Goal: Check status: Check status

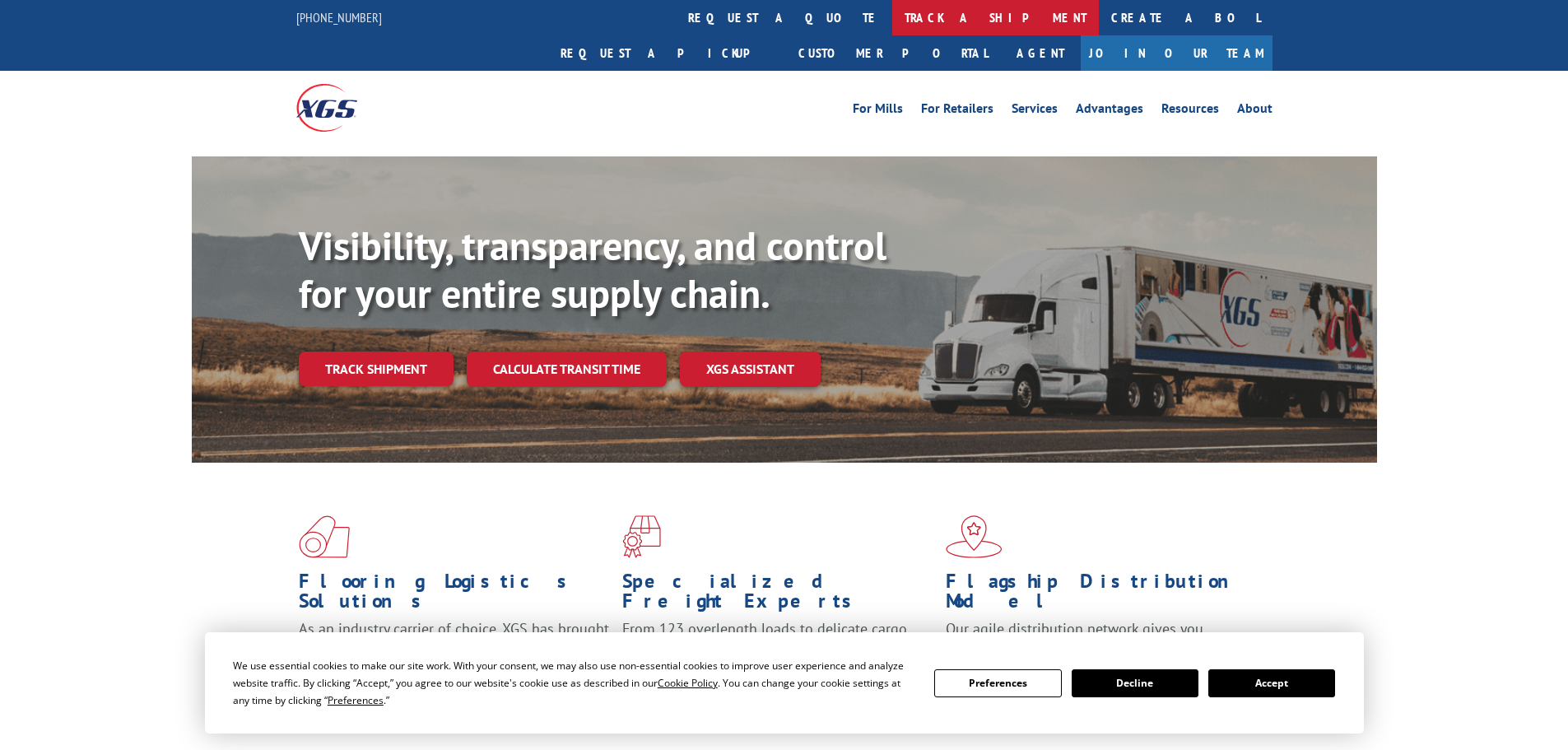
click at [892, 12] on link "track a shipment" at bounding box center [995, 17] width 207 height 36
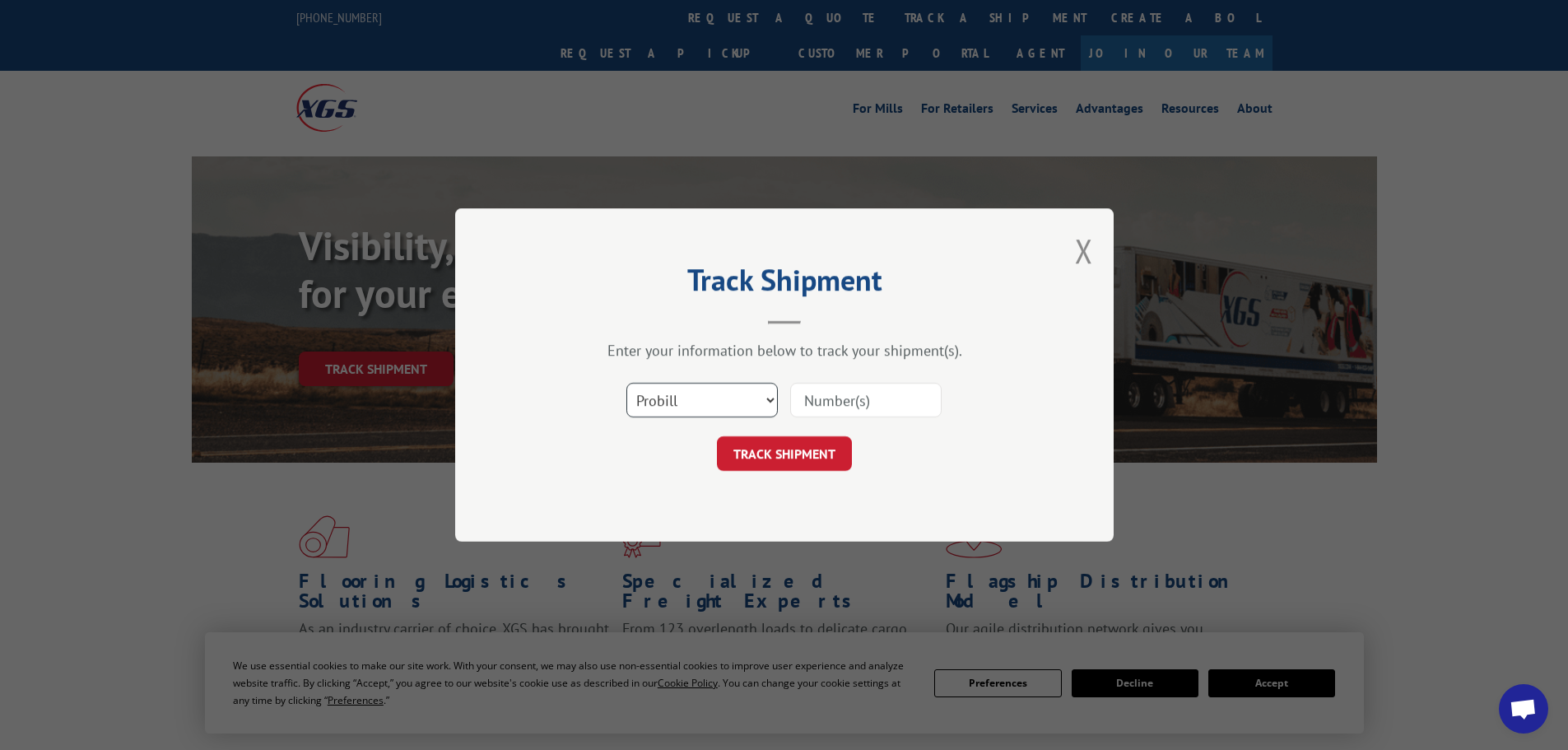
click at [692, 399] on select "Select category... Probill BOL PO" at bounding box center [702, 400] width 151 height 35
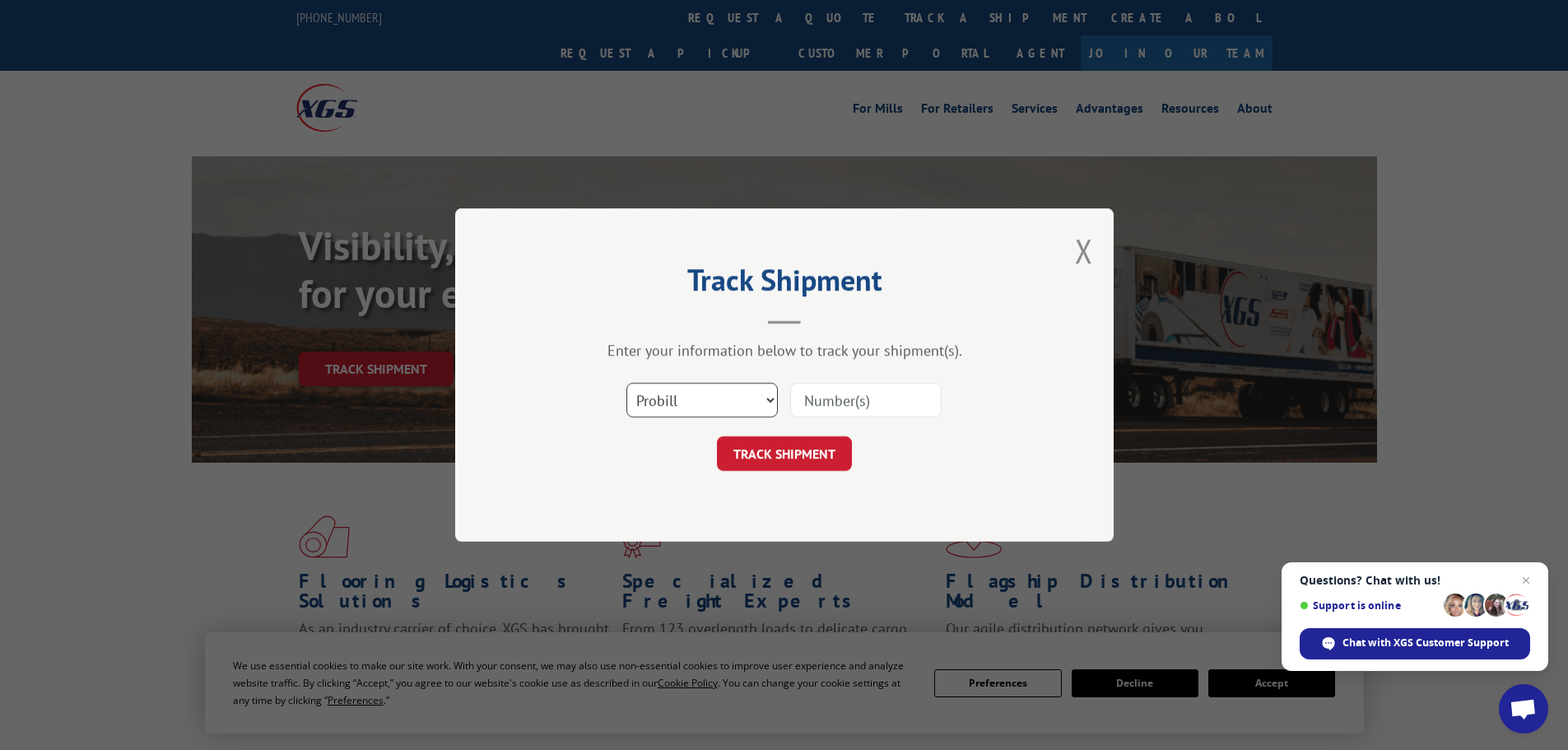
select select "bol"
click at [626, 383] on select "Select category... Probill BOL PO" at bounding box center [702, 400] width 151 height 35
click at [893, 404] on input at bounding box center [866, 400] width 151 height 35
paste input "6018715"
type input "6018715"
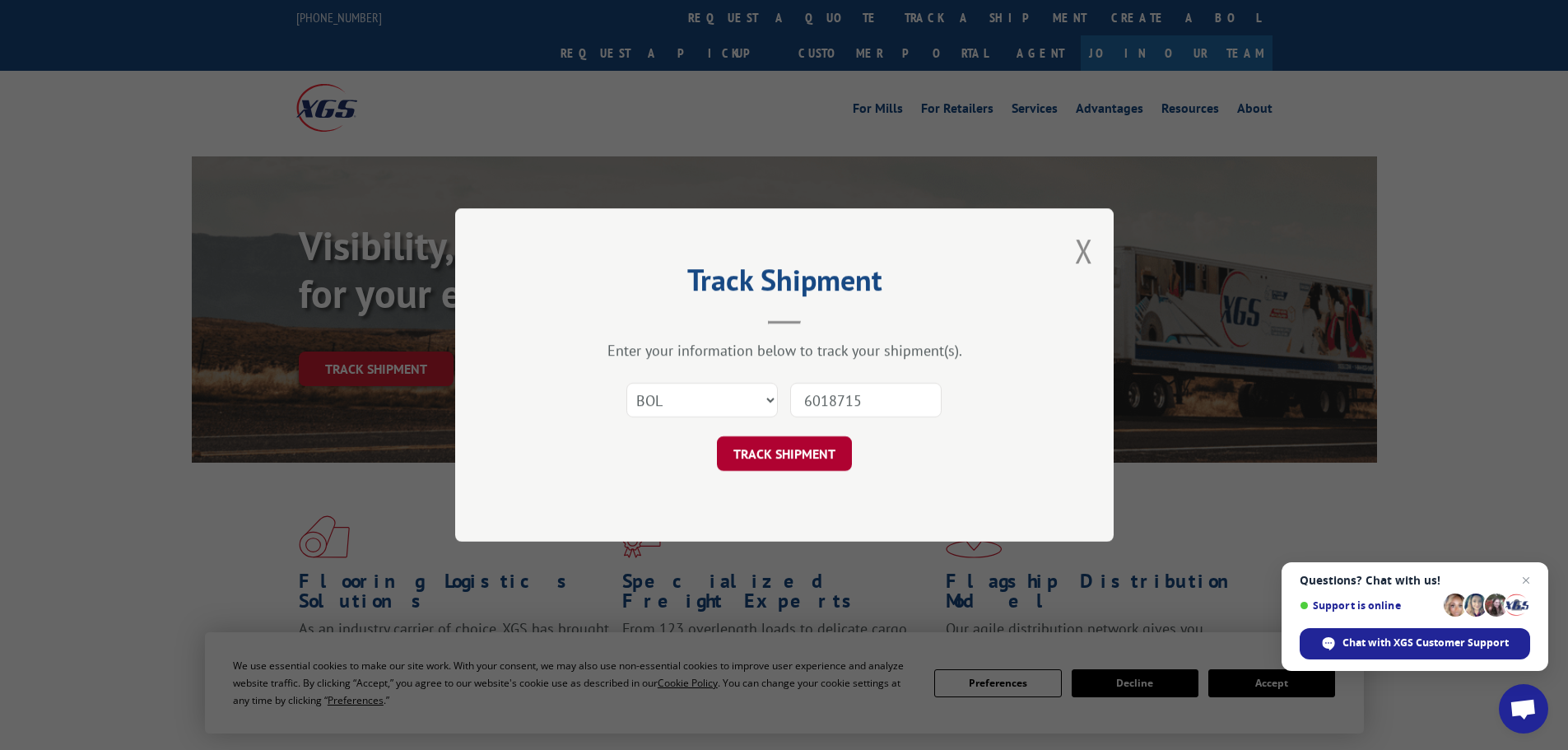
click at [776, 451] on button "TRACK SHIPMENT" at bounding box center [784, 453] width 135 height 35
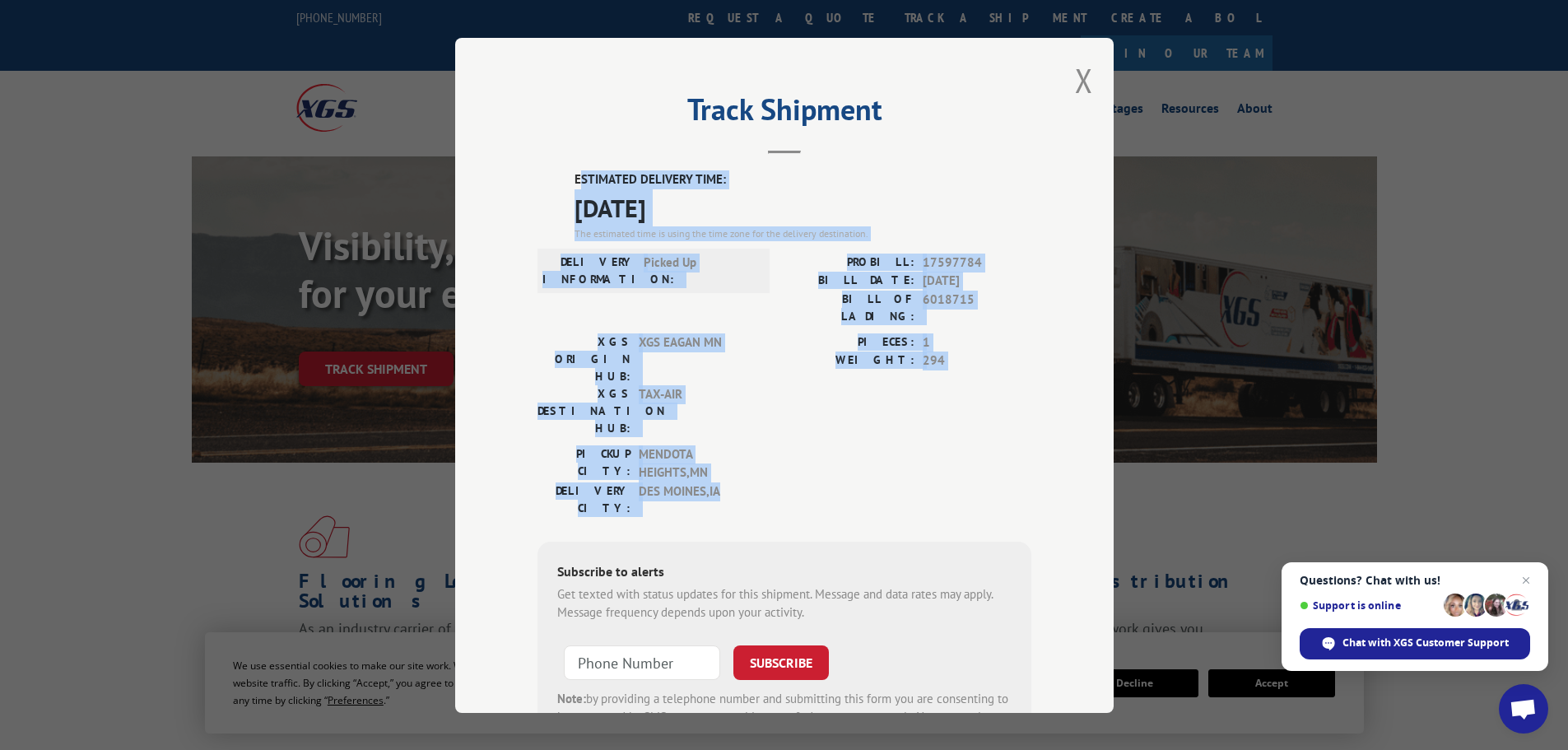
drag, startPoint x: 728, startPoint y: 423, endPoint x: 573, endPoint y: 157, distance: 307.9
click at [573, 157] on div "Track Shipment ESTIMATED DELIVERY TIME: [DATE] The estimated time is using the …" at bounding box center [784, 375] width 659 height 675
click at [786, 351] on label "WEIGHT:" at bounding box center [850, 360] width 130 height 19
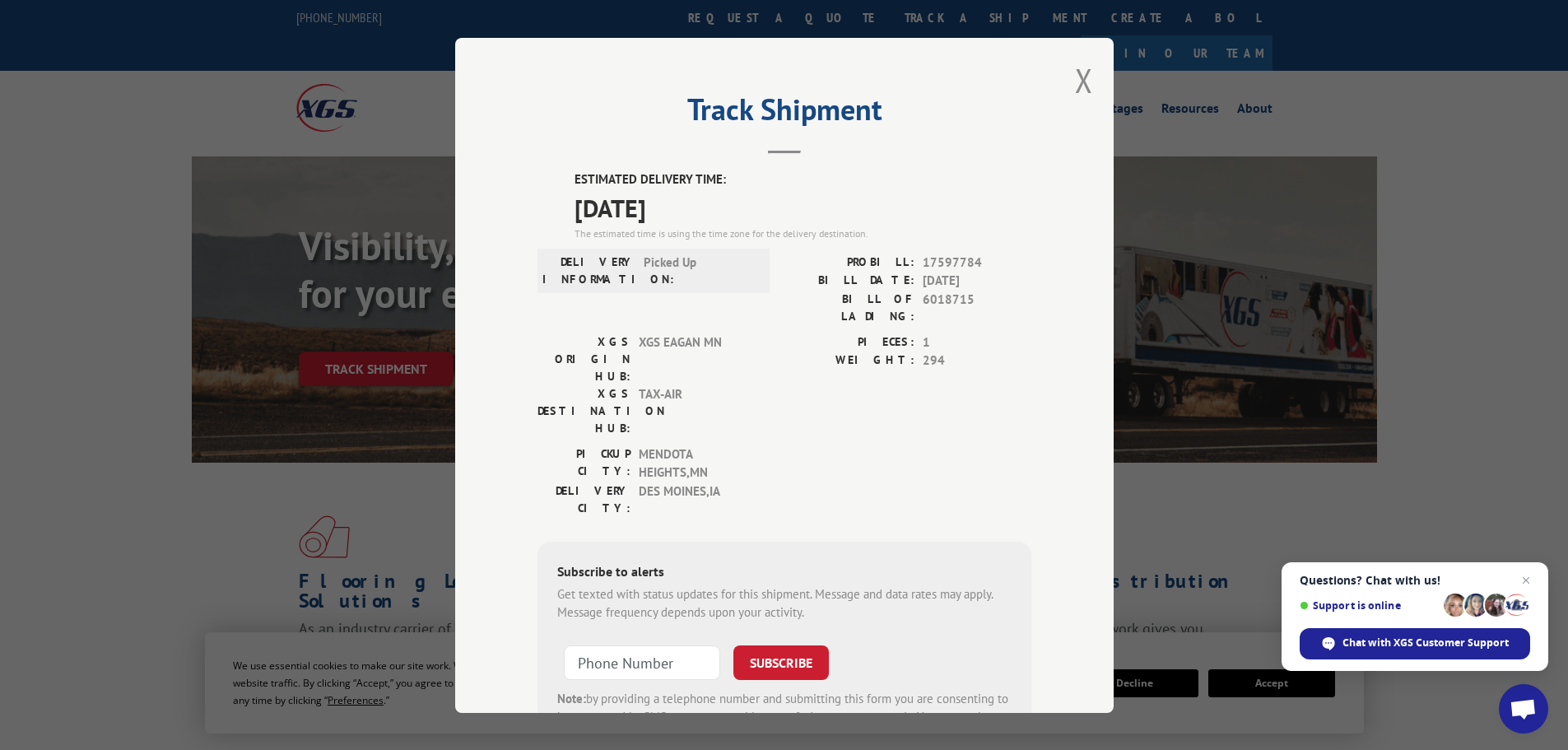
drag, startPoint x: 721, startPoint y: 430, endPoint x: 718, endPoint y: 421, distance: 9.5
click at [718, 482] on span "DES MOINES , [GEOGRAPHIC_DATA]" at bounding box center [694, 499] width 111 height 35
click at [1339, 641] on div "Chat with XGS Customer Support" at bounding box center [1415, 644] width 231 height 32
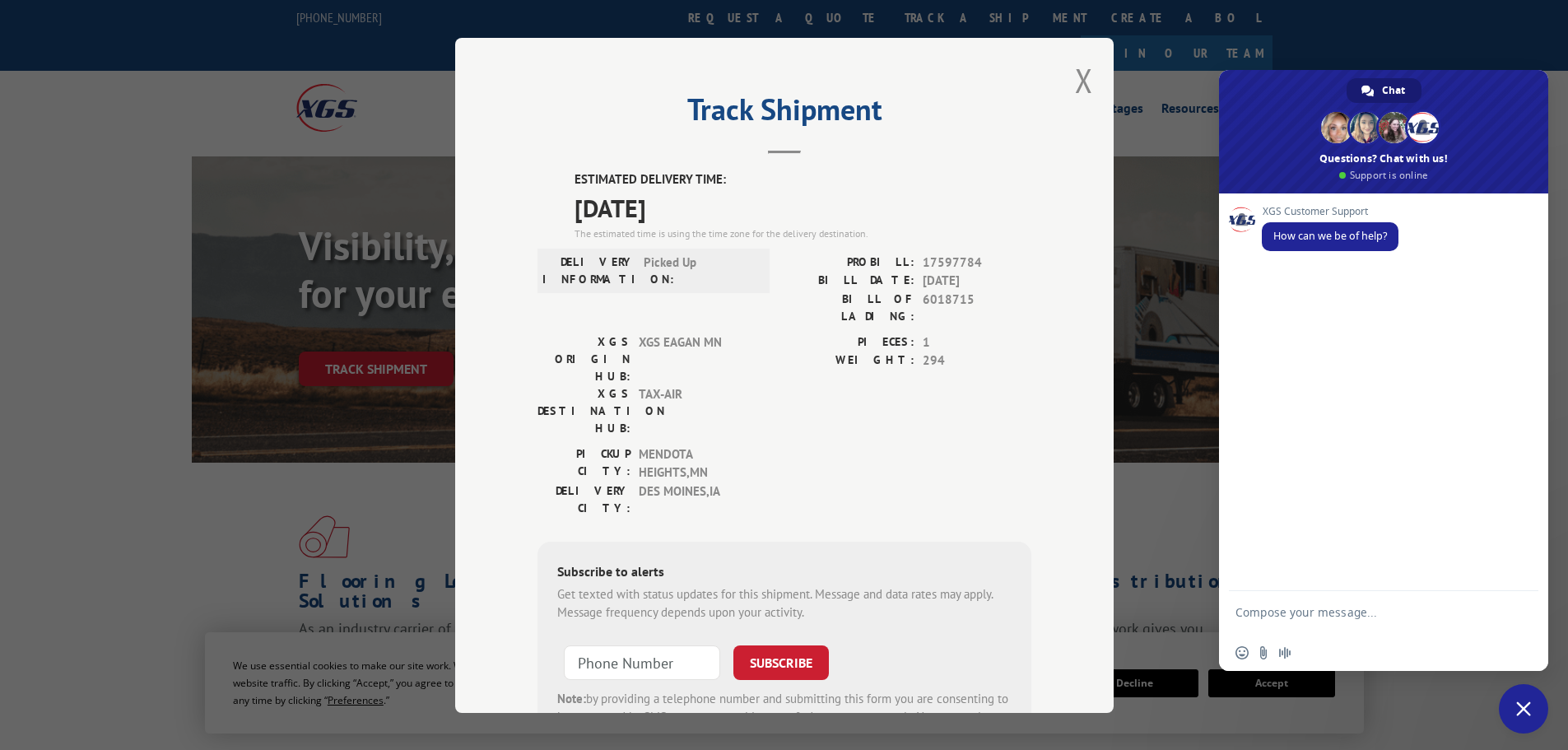
drag, startPoint x: 1272, startPoint y: 607, endPoint x: 1281, endPoint y: 605, distance: 9.2
click at [1272, 607] on textarea "Compose your message..." at bounding box center [1365, 620] width 260 height 30
type textarea "[EMAIL_ADDRESS][DOMAIN_NAME] Is bol 6018715 going to del to Crew2 [DATE]?"
click at [1520, 608] on span "Send" at bounding box center [1520, 612] width 12 height 12
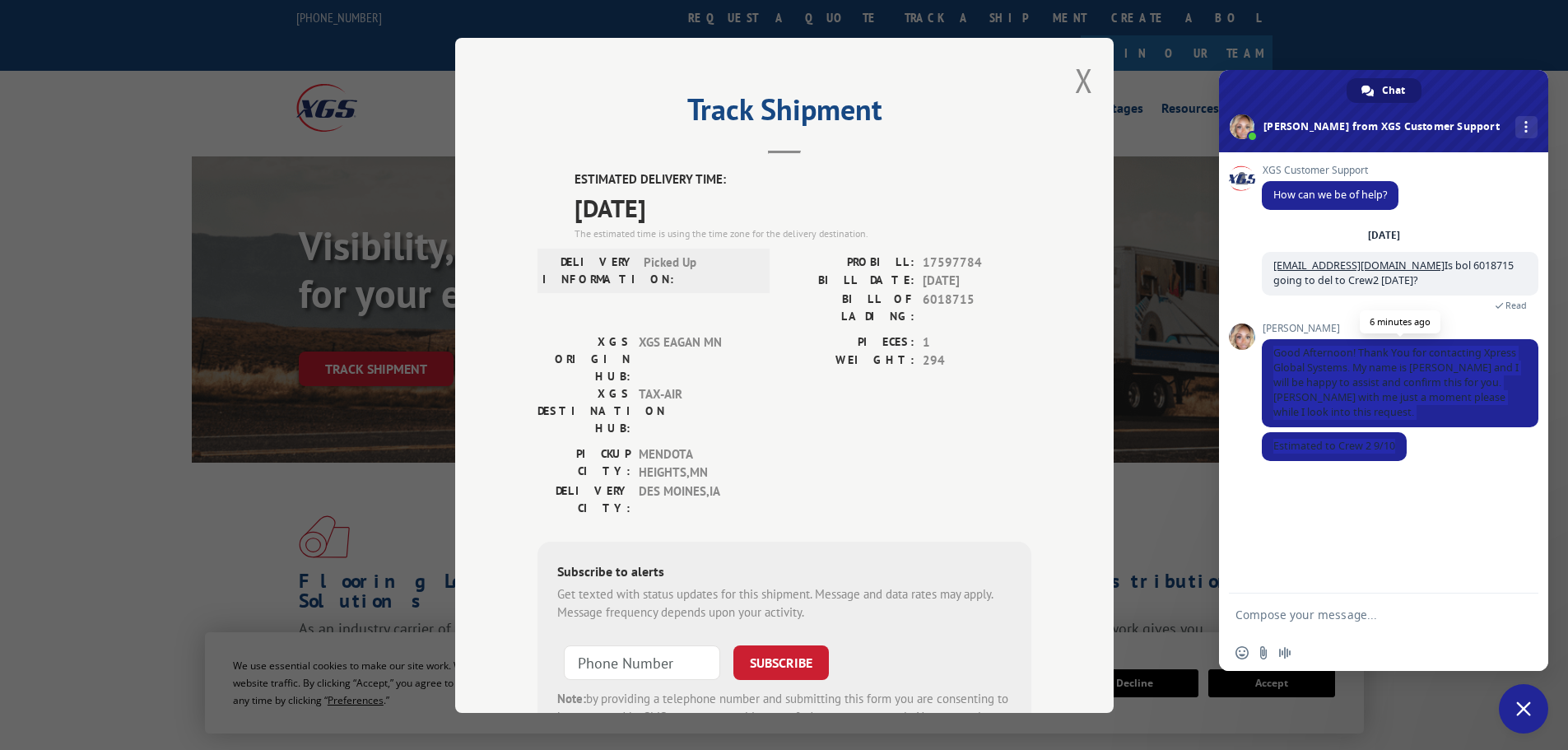
drag, startPoint x: 1404, startPoint y: 446, endPoint x: 1270, endPoint y: 348, distance: 166.0
click at [1270, 348] on div "XGS Customer Support How can we be of help? [DATE] [EMAIL_ADDRESS][DOMAIN_NAME]…" at bounding box center [1400, 322] width 277 height 316
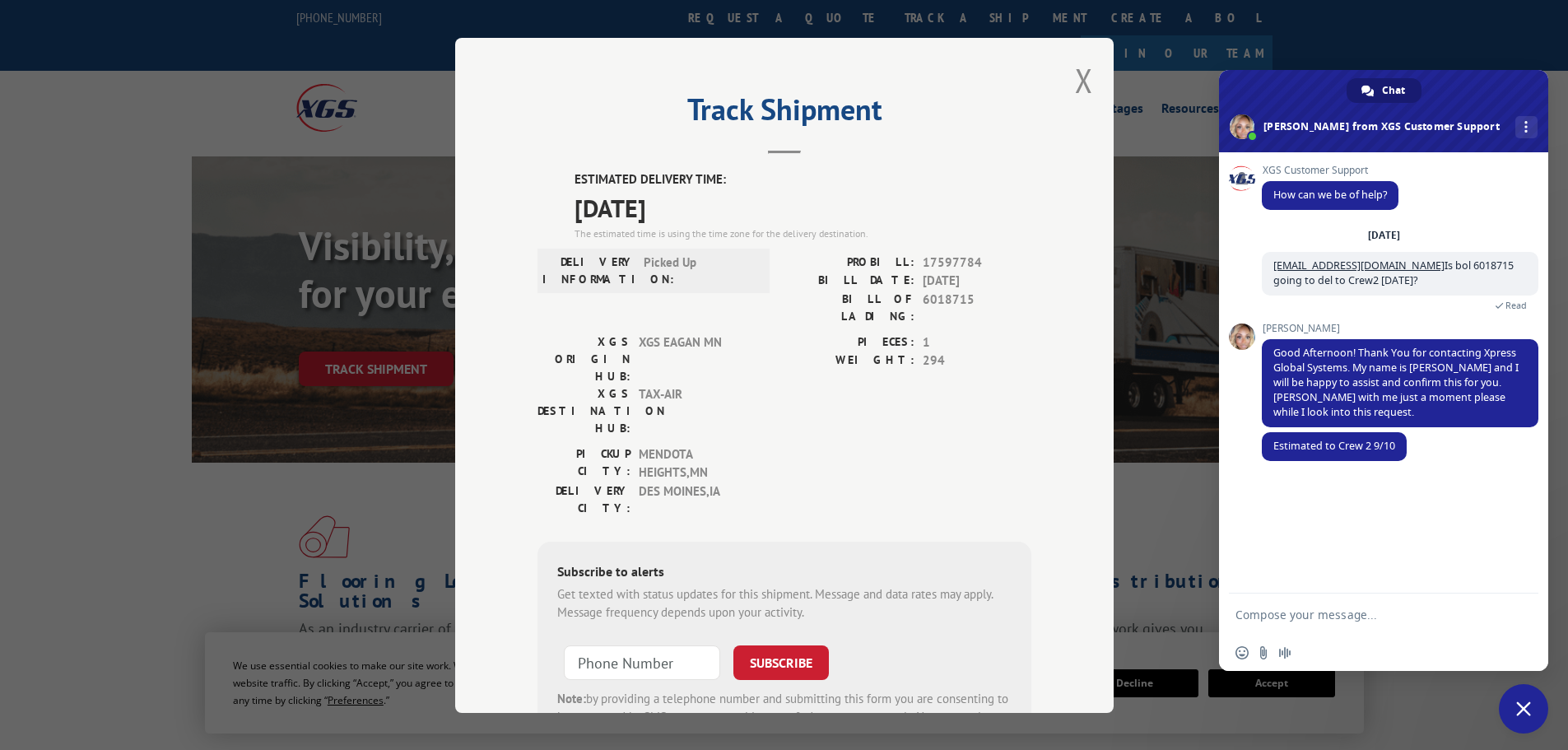
click at [1248, 615] on textarea "Compose your message..." at bounding box center [1365, 615] width 260 height 15
type textarea "Thanks"
click at [1522, 616] on span "Send" at bounding box center [1520, 614] width 12 height 12
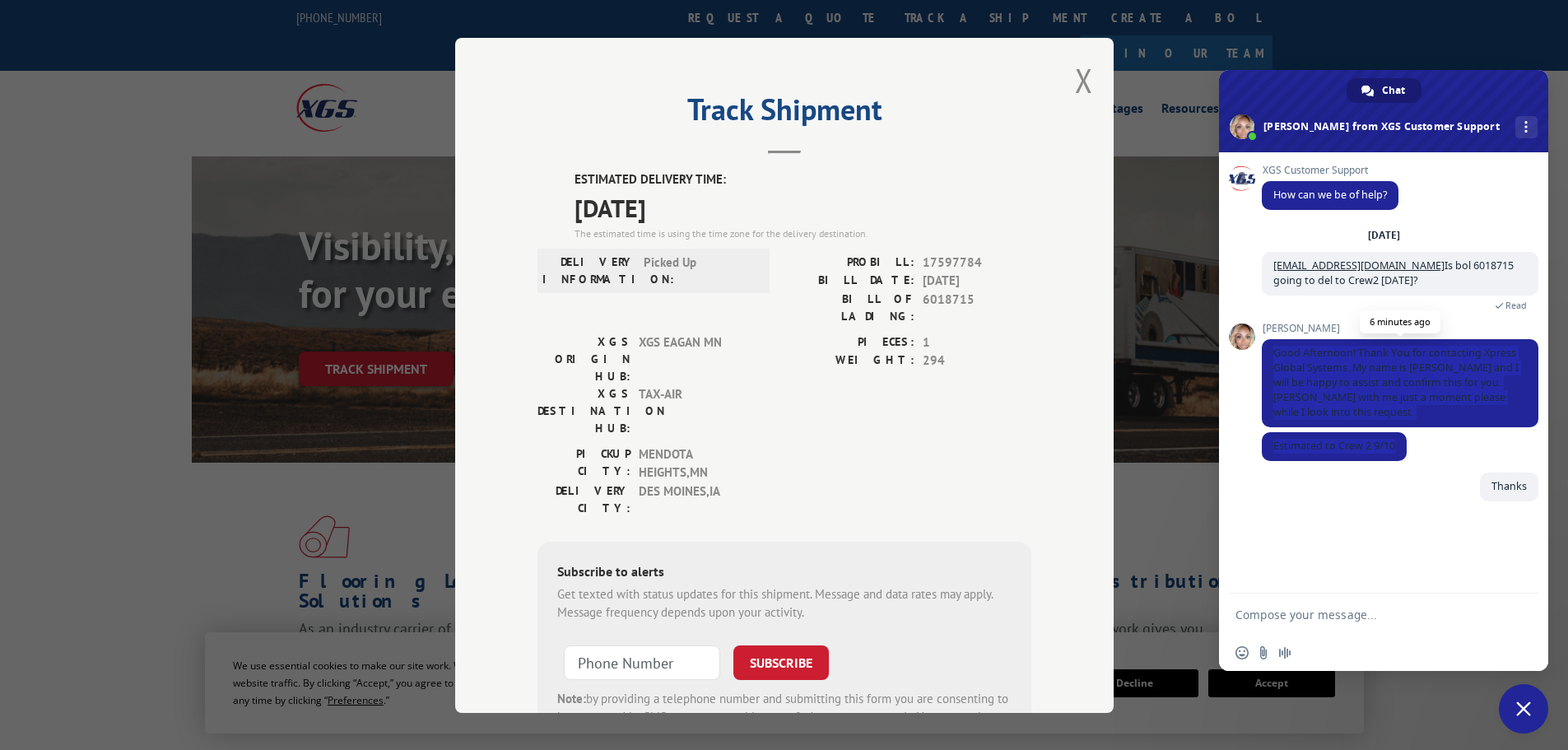
drag, startPoint x: 1402, startPoint y: 442, endPoint x: 1272, endPoint y: 343, distance: 163.4
click at [1272, 343] on div "XGS Customer Support How can we be of help? [DATE] [EMAIL_ADDRESS][DOMAIN_NAME]…" at bounding box center [1400, 342] width 277 height 355
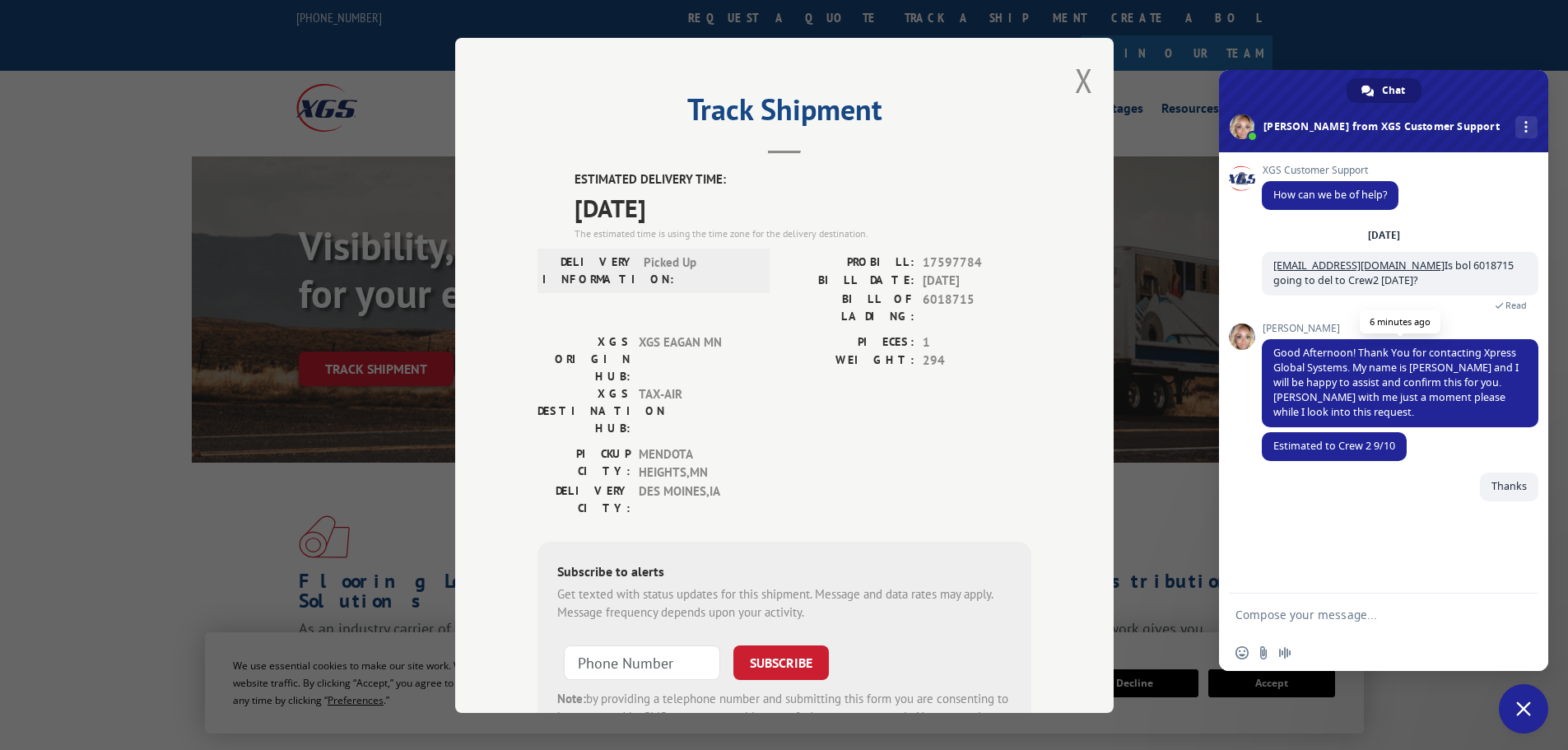
drag, startPoint x: 1295, startPoint y: 363, endPoint x: 1272, endPoint y: 388, distance: 34.0
click at [1272, 388] on span "Good Afternoon! Thank You for contacting Xpress Global Systems. My name is [PER…" at bounding box center [1400, 383] width 277 height 88
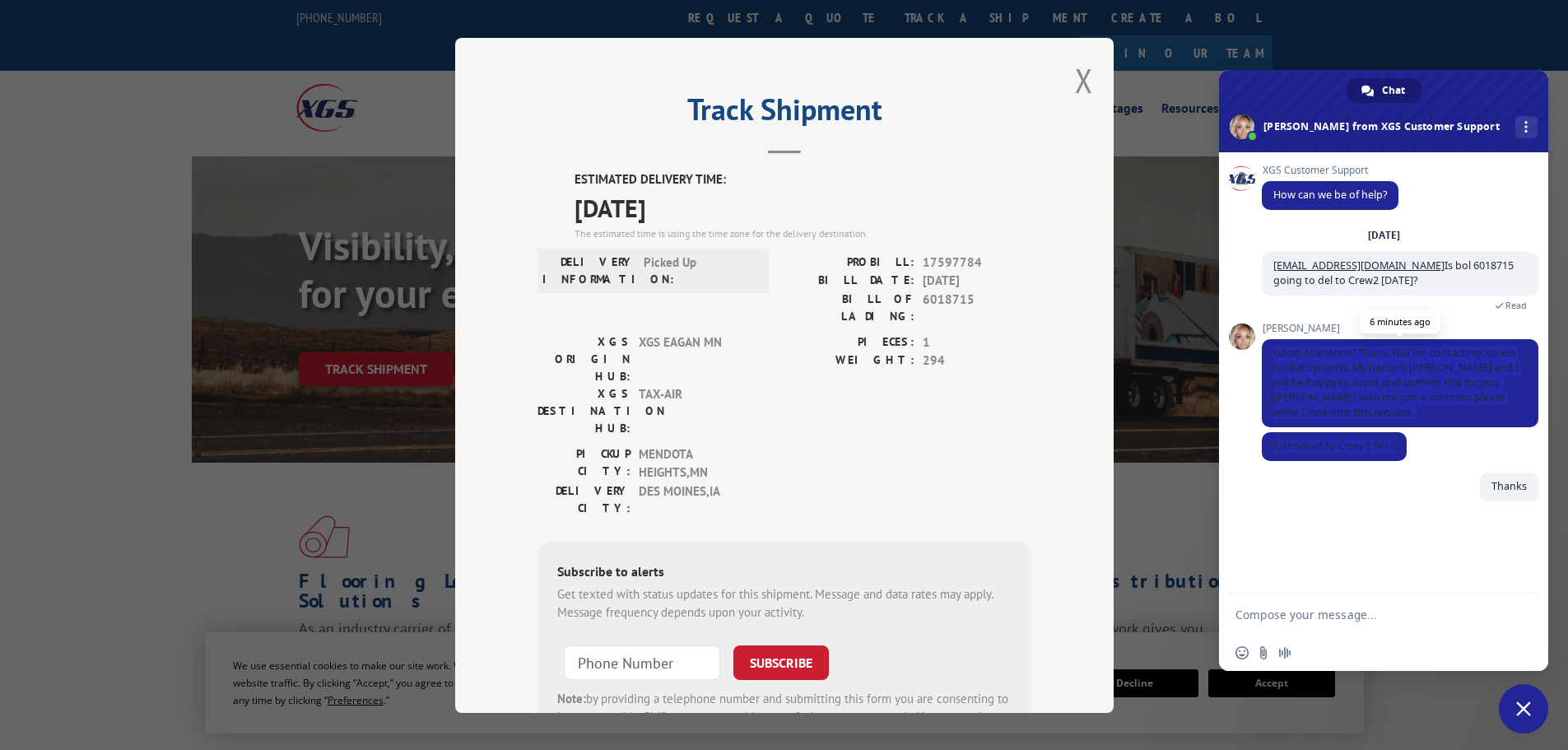
drag, startPoint x: 1394, startPoint y: 445, endPoint x: 1268, endPoint y: 350, distance: 157.8
click at [1268, 350] on div "XGS Customer Support How can we be of help? [DATE] [EMAIL_ADDRESS][DOMAIN_NAME]…" at bounding box center [1400, 342] width 277 height 355
drag, startPoint x: 1397, startPoint y: 444, endPoint x: 1253, endPoint y: 356, distance: 168.8
click at [1253, 356] on div "XGS Customer Support How can we be of help? [DATE] [EMAIL_ADDRESS][DOMAIN_NAME]…" at bounding box center [1384, 372] width 329 height 441
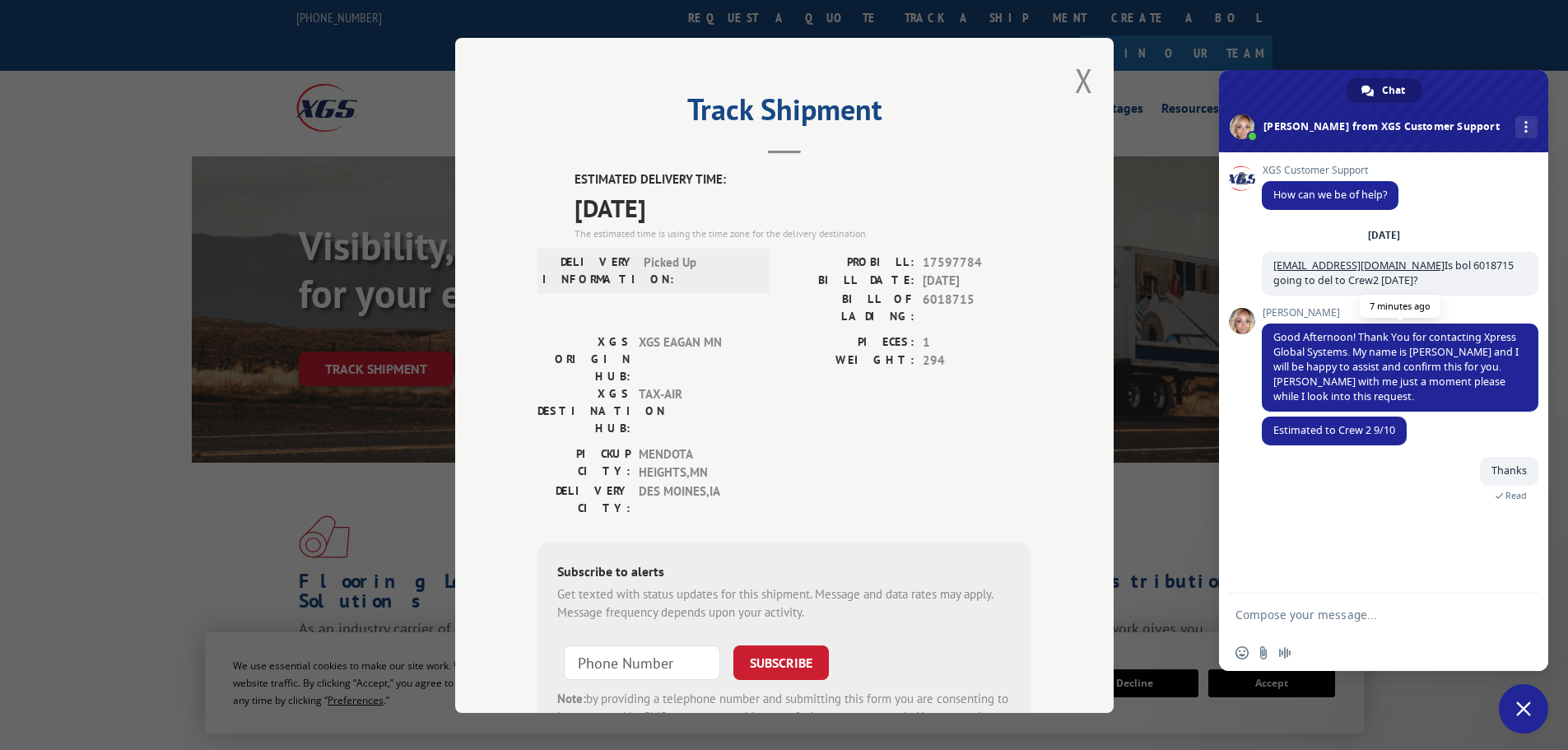
drag, startPoint x: 1286, startPoint y: 354, endPoint x: 1274, endPoint y: 367, distance: 17.7
click at [1274, 367] on span "Good Afternoon! Thank You for contacting Xpress Global Systems. My name is [PER…" at bounding box center [1395, 366] width 245 height 73
click at [1274, 366] on span "Good Afternoon! Thank You for contacting Xpress Global Systems. My name is [PER…" at bounding box center [1395, 366] width 245 height 73
drag, startPoint x: 1278, startPoint y: 363, endPoint x: 1164, endPoint y: 417, distance: 126.1
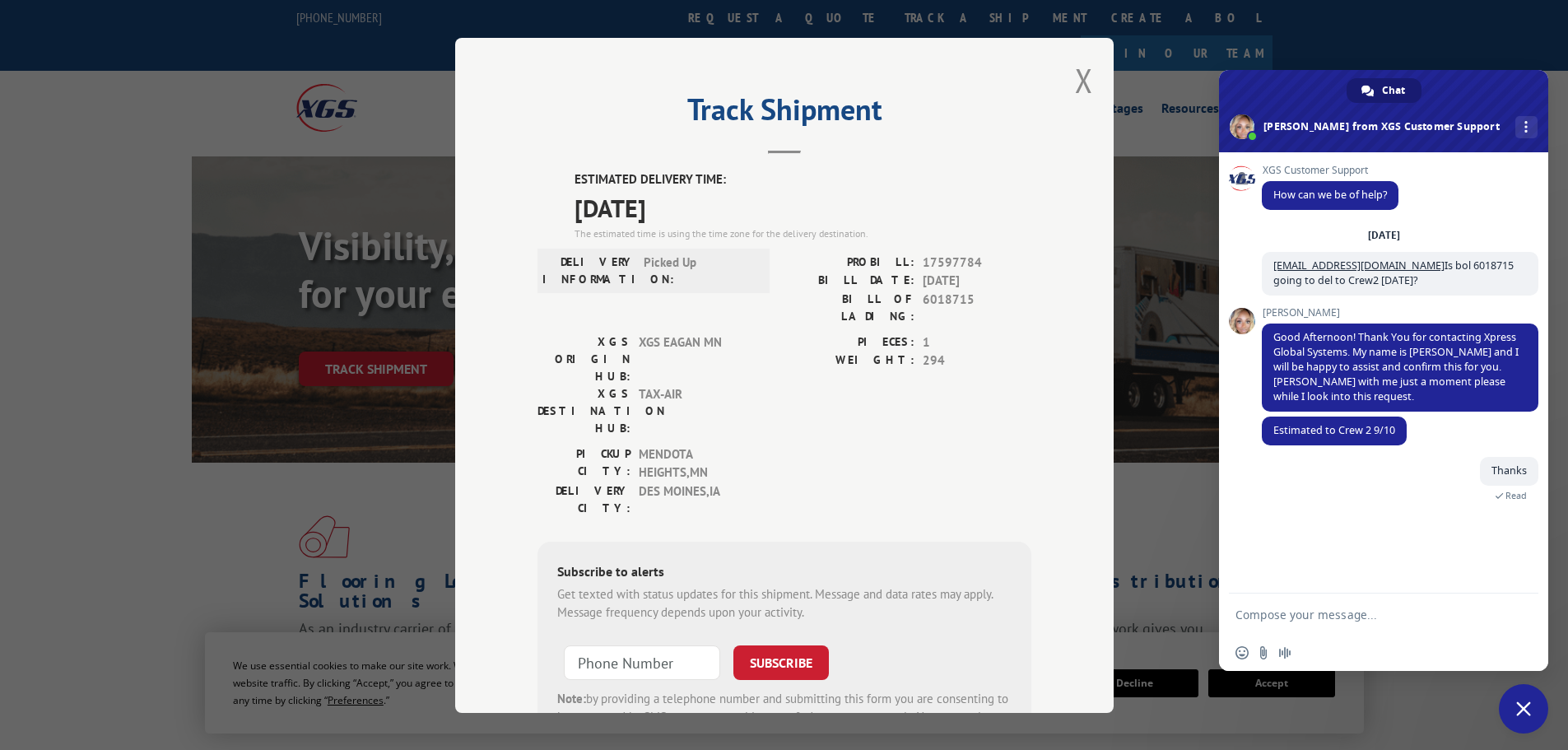
click at [1164, 417] on div "Track Shipment ESTIMATED DELIVERY TIME: [DATE] The estimated time is using the …" at bounding box center [784, 375] width 1568 height 750
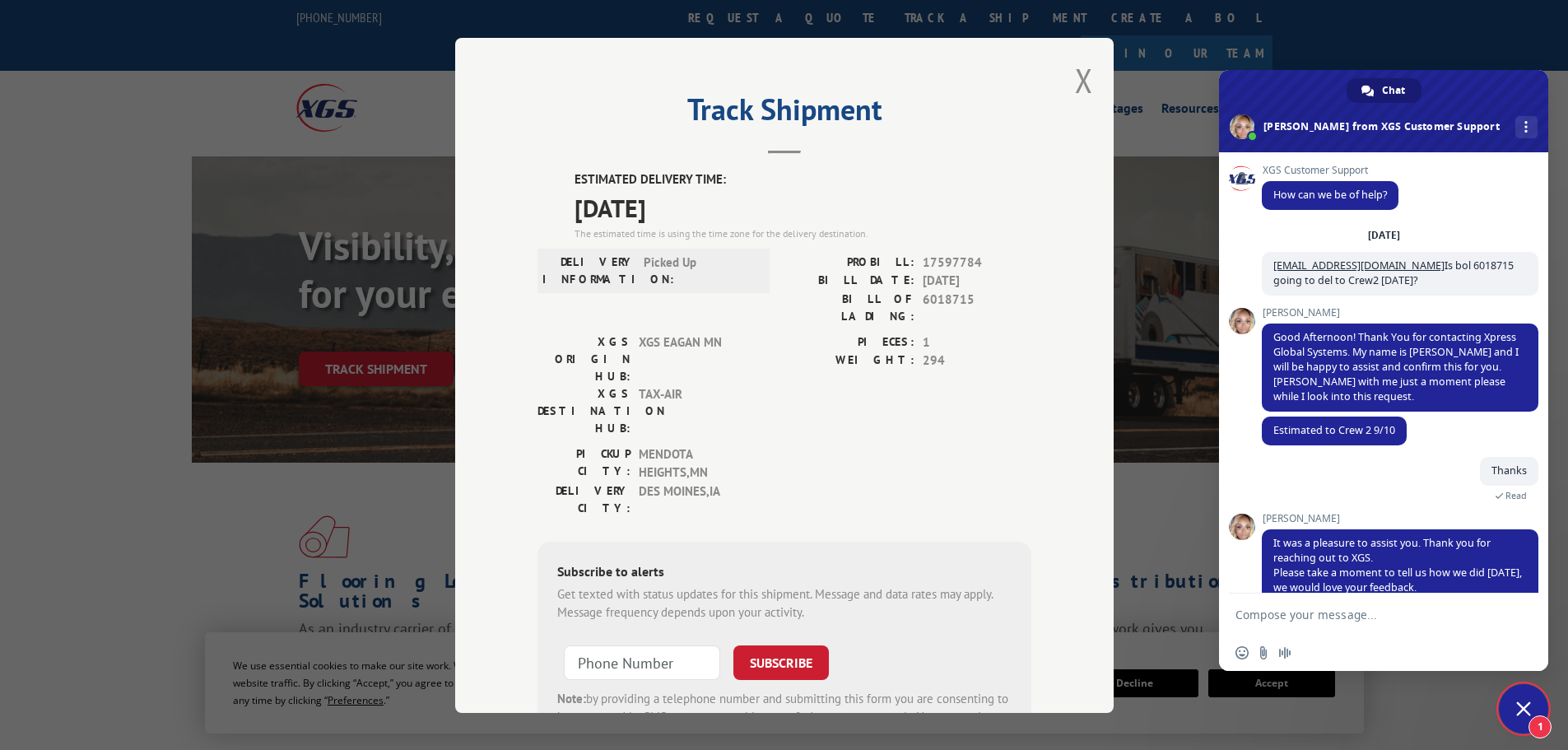
scroll to position [92, 0]
